Goal: Task Accomplishment & Management: Complete application form

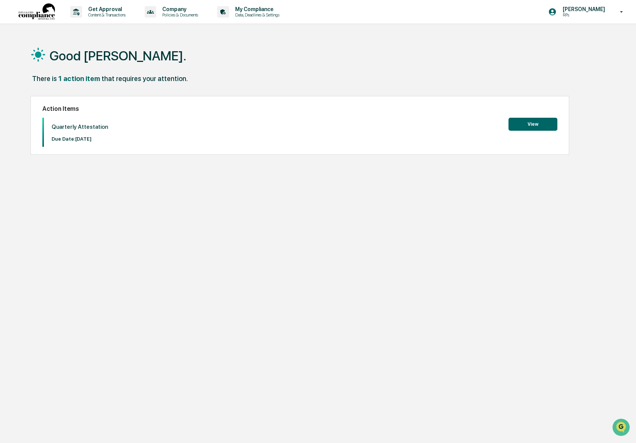
click at [532, 126] on button "View" at bounding box center [533, 124] width 49 height 13
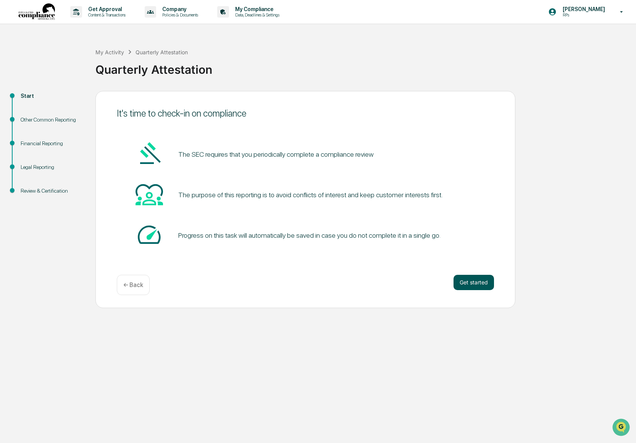
click at [475, 288] on button "Get started" at bounding box center [474, 282] width 40 height 15
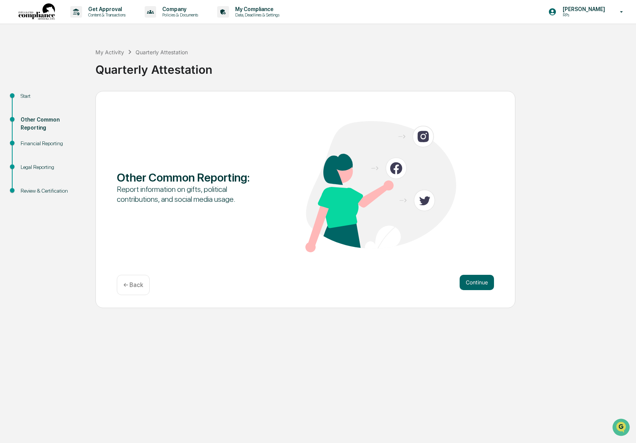
click at [474, 273] on div "Other Common Reporting : Report information on gifts, political contributions, …" at bounding box center [305, 199] width 420 height 217
click at [473, 277] on button "Continue" at bounding box center [477, 282] width 34 height 15
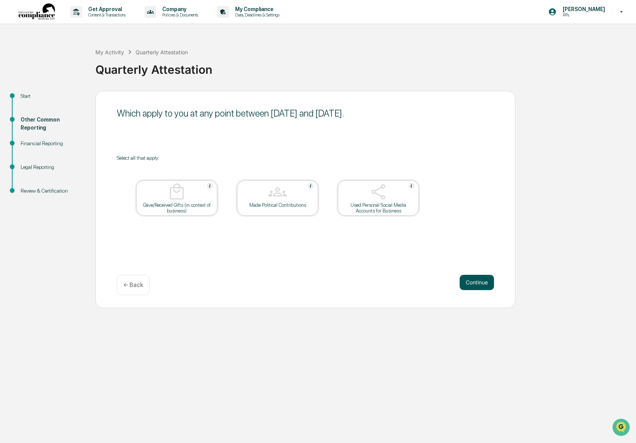
click at [482, 285] on button "Continue" at bounding box center [477, 282] width 34 height 15
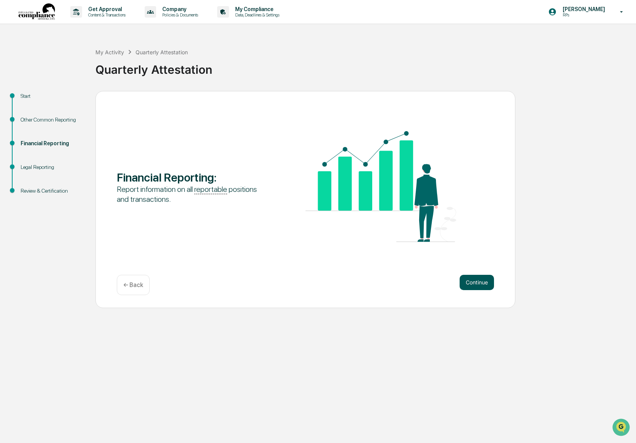
click at [472, 276] on button "Continue" at bounding box center [477, 282] width 34 height 15
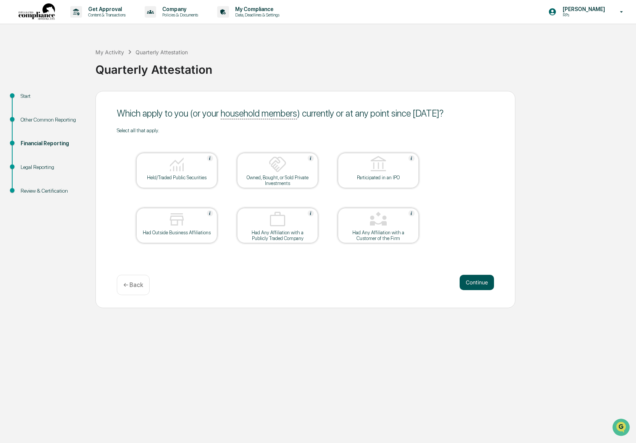
click at [478, 283] on button "Continue" at bounding box center [477, 282] width 34 height 15
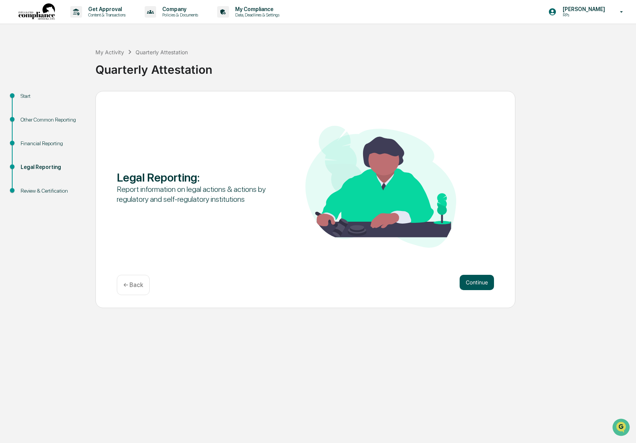
click at [484, 283] on button "Continue" at bounding box center [477, 282] width 34 height 15
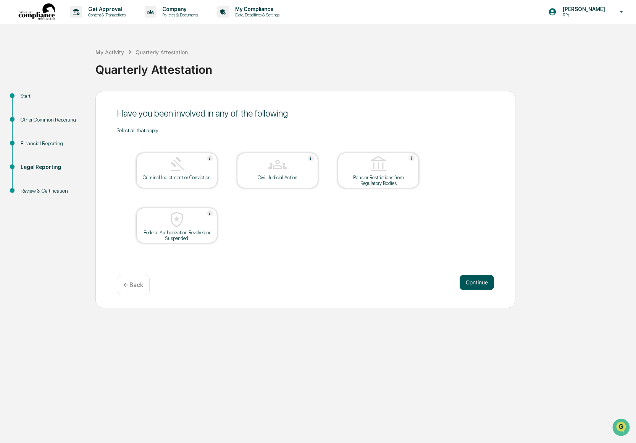
click at [484, 285] on button "Continue" at bounding box center [477, 282] width 34 height 15
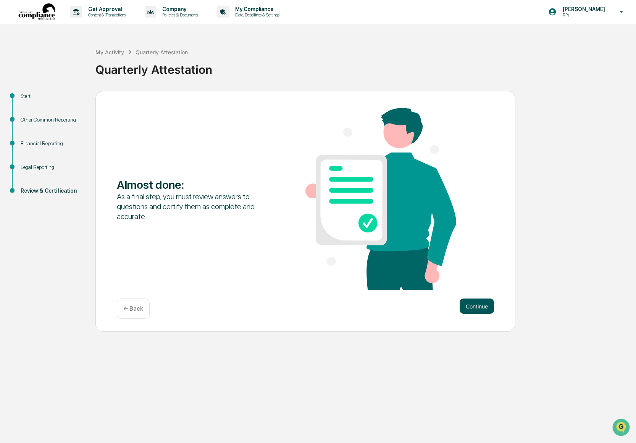
click at [480, 310] on button "Continue" at bounding box center [477, 305] width 34 height 15
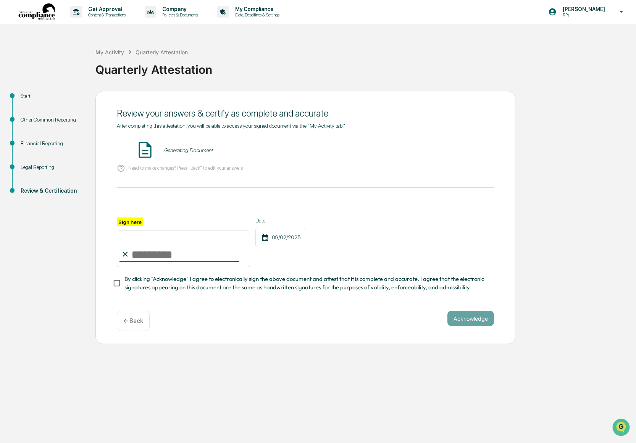
click at [152, 250] on input "Sign here" at bounding box center [183, 248] width 133 height 37
type input "**********"
click at [479, 322] on button "Acknowledge" at bounding box center [471, 317] width 47 height 15
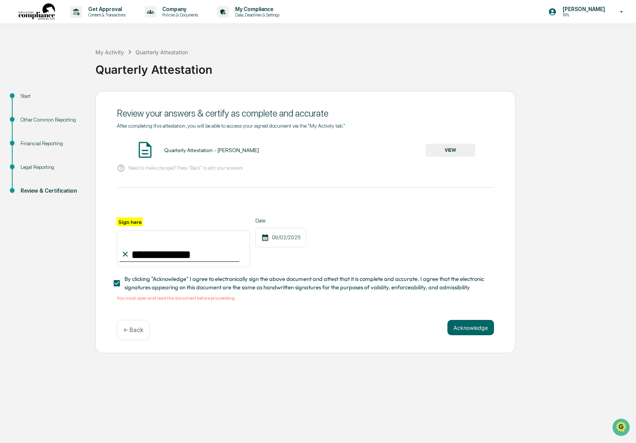
click at [448, 153] on button "VIEW" at bounding box center [451, 150] width 50 height 13
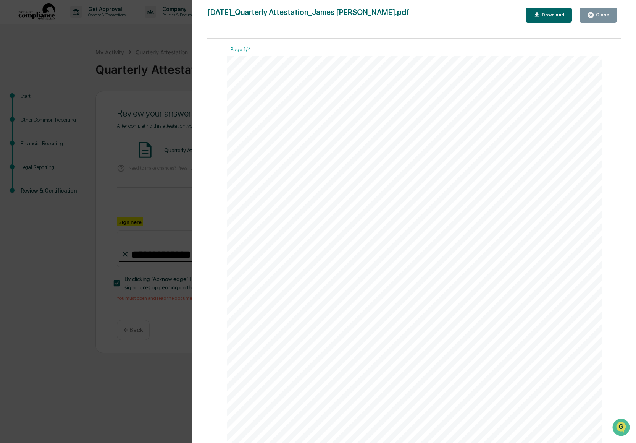
click at [594, 19] on button "Close" at bounding box center [598, 15] width 37 height 15
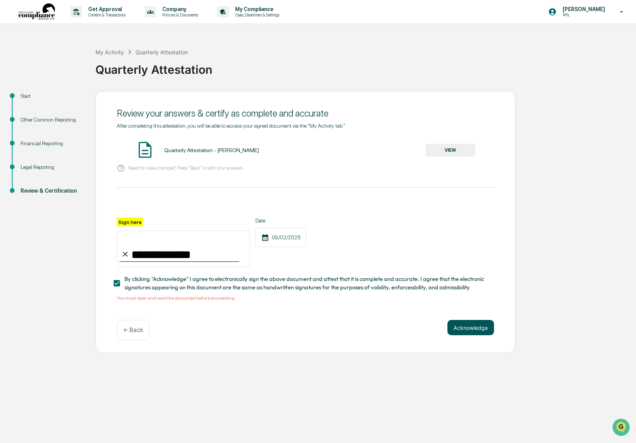
click at [472, 327] on button "Acknowledge" at bounding box center [471, 327] width 47 height 15
